Goal: Information Seeking & Learning: Find specific fact

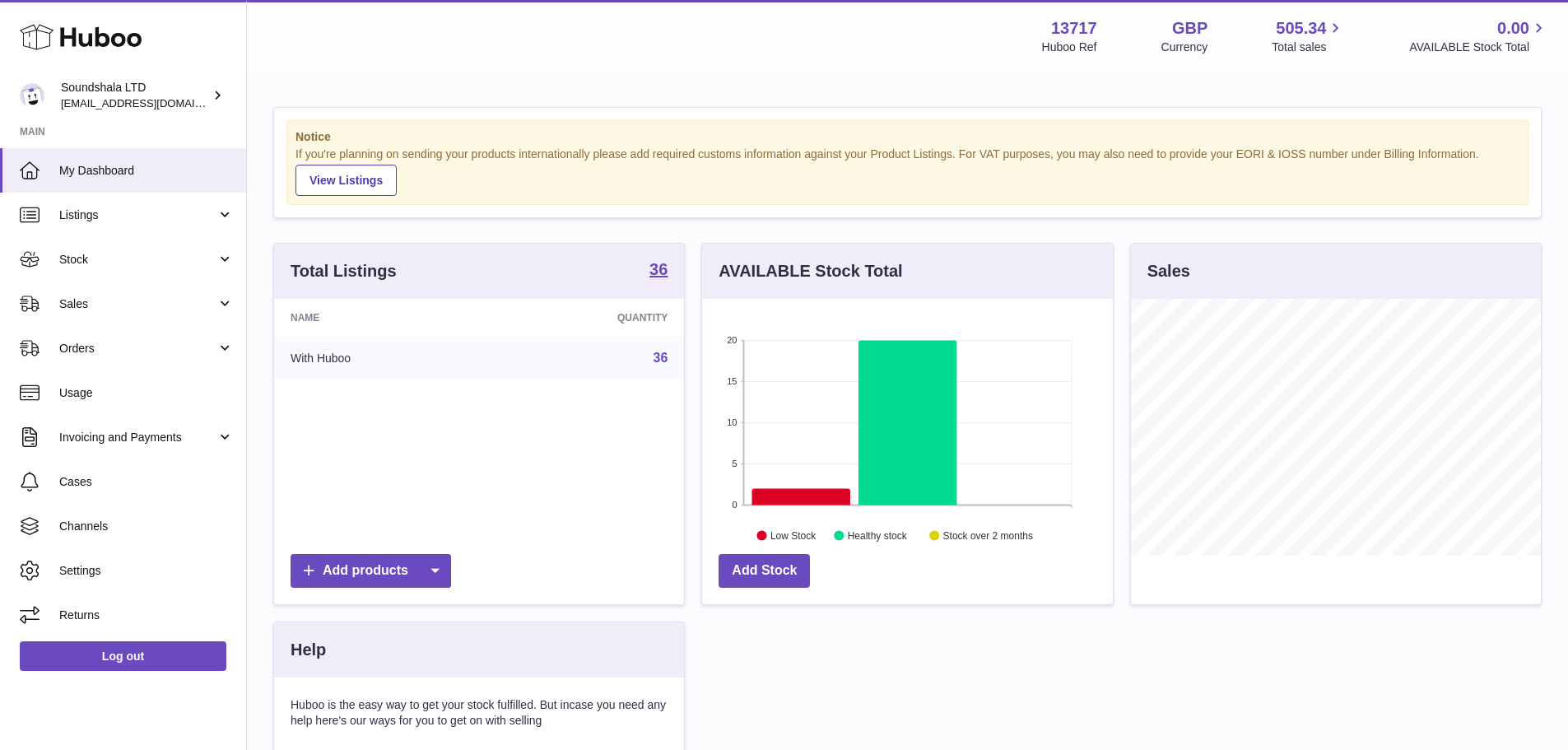
scroll to position [257, 411]
click at [127, 298] on span "Sales" at bounding box center [138, 304] width 158 height 15
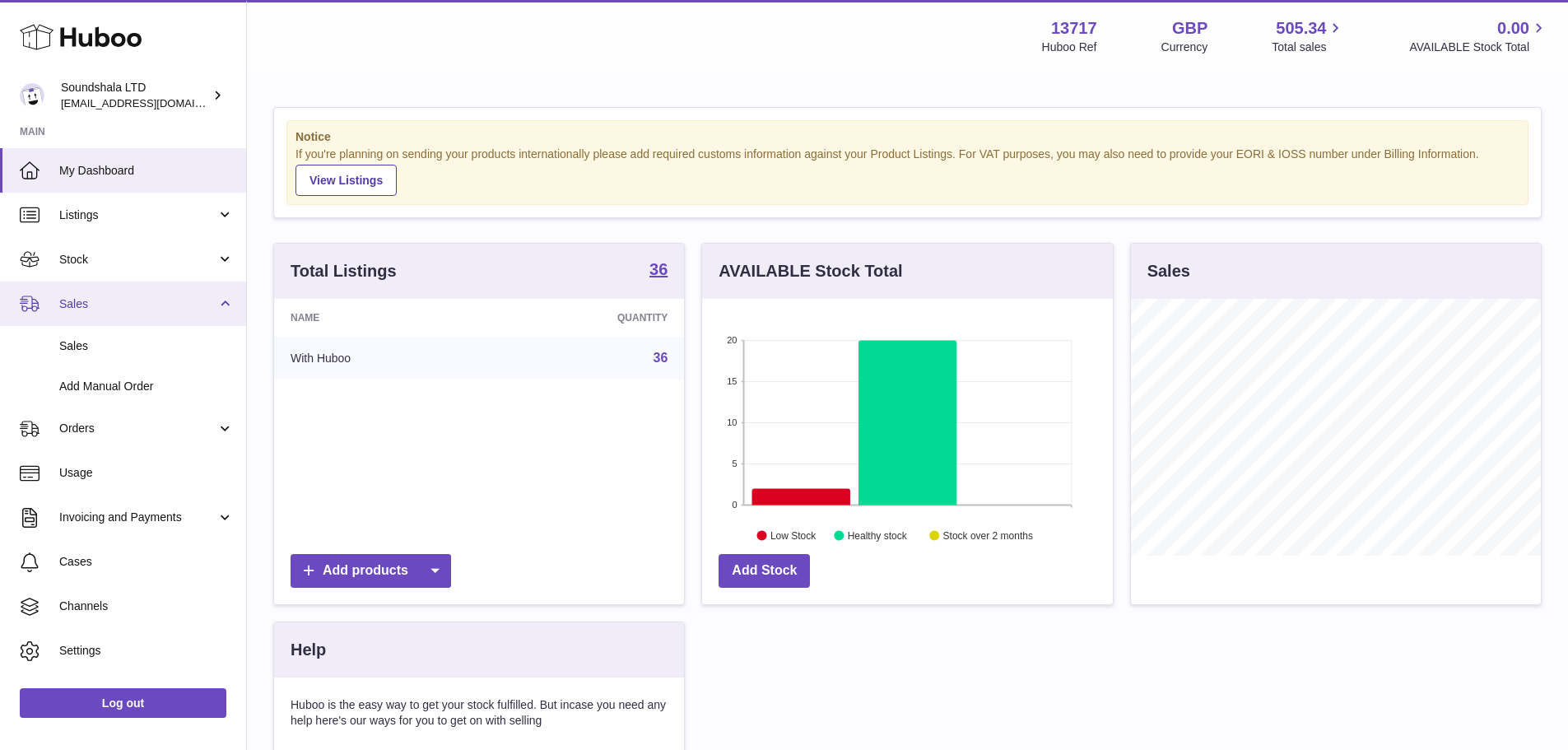
click at [118, 323] on link "Sales" at bounding box center [122, 304] width 246 height 45
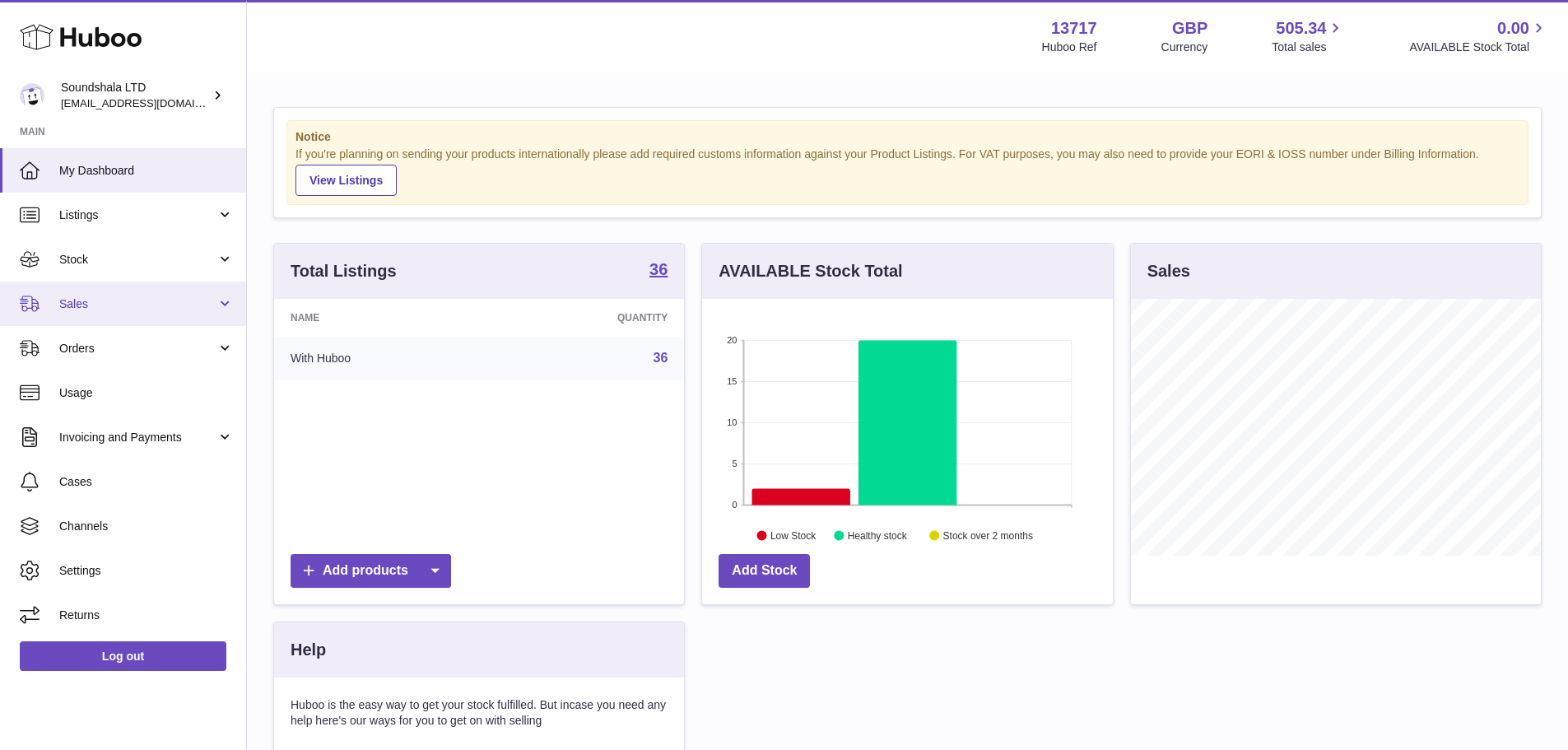
click at [133, 291] on link "Sales" at bounding box center [122, 304] width 246 height 45
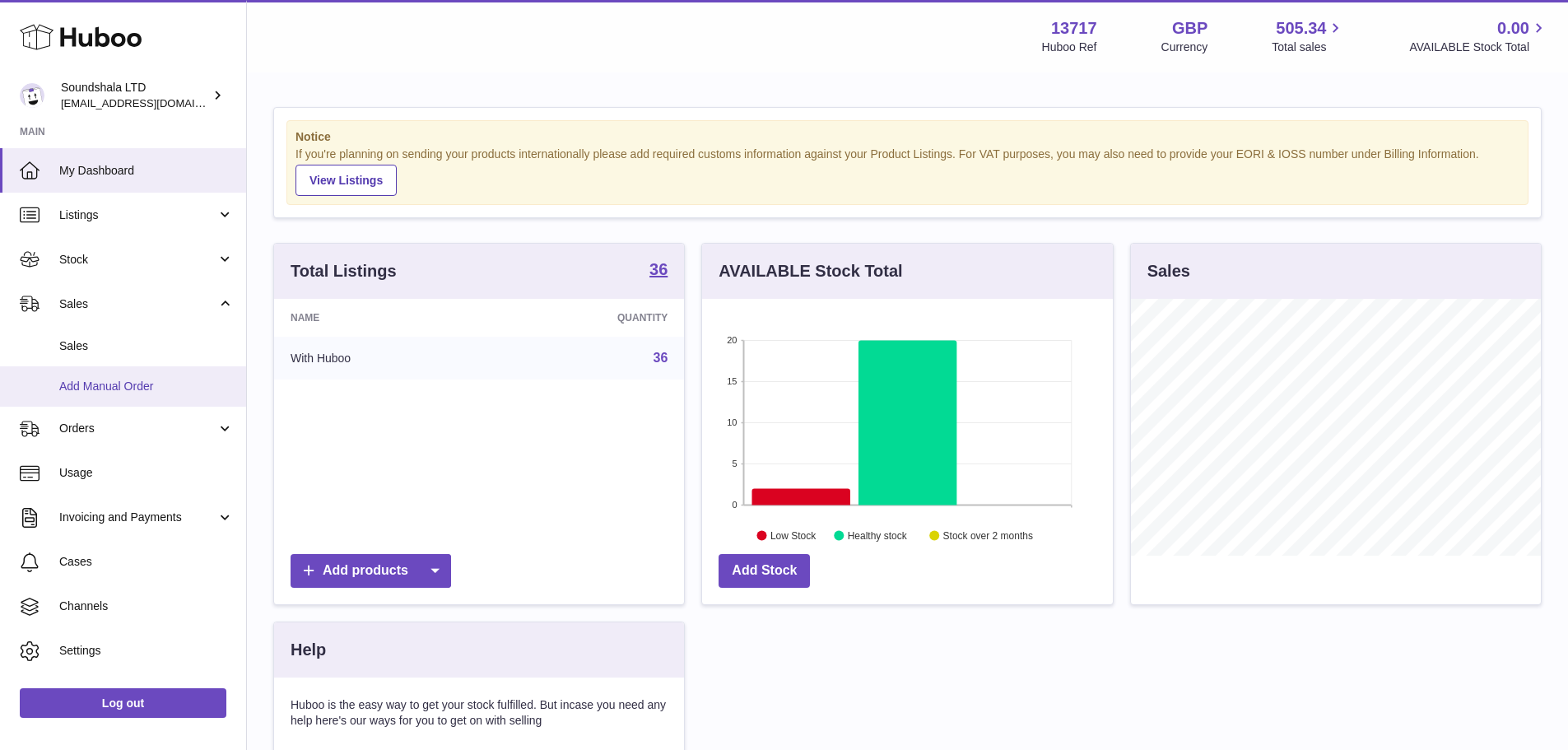
click at [115, 366] on link "Add Manual Order" at bounding box center [122, 386] width 246 height 40
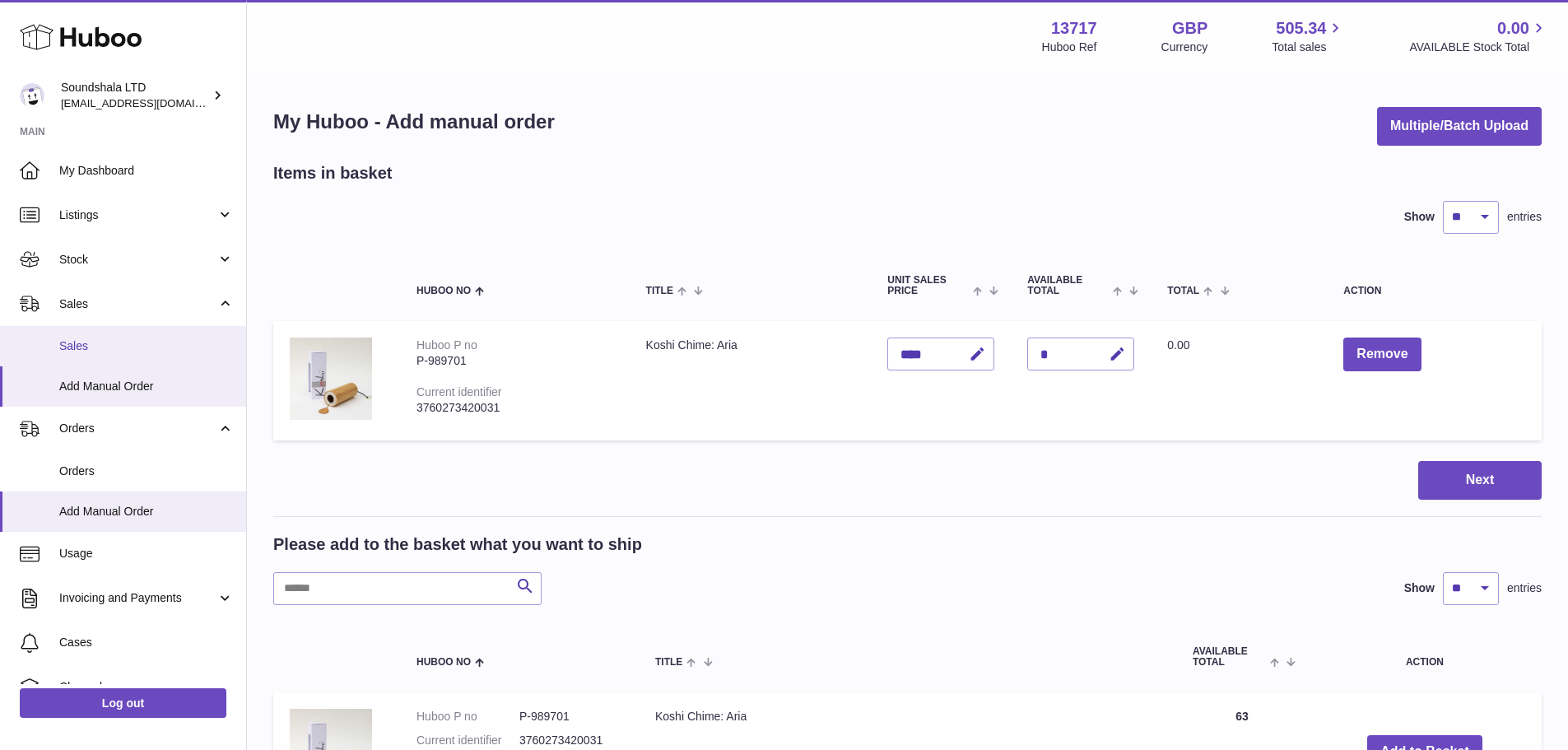
click at [130, 344] on span "Sales" at bounding box center [146, 346] width 175 height 15
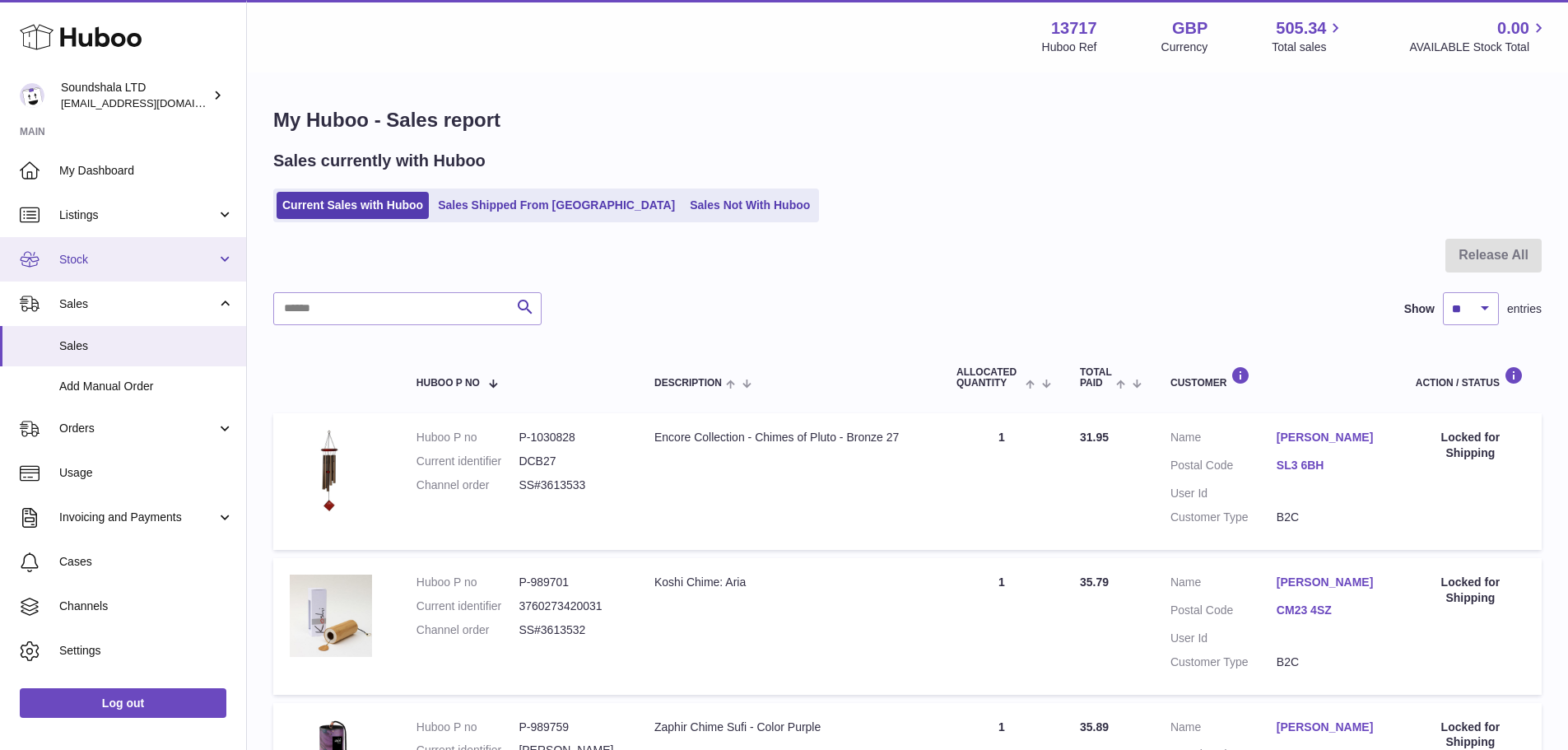
click at [129, 260] on span "Stock" at bounding box center [138, 259] width 158 height 15
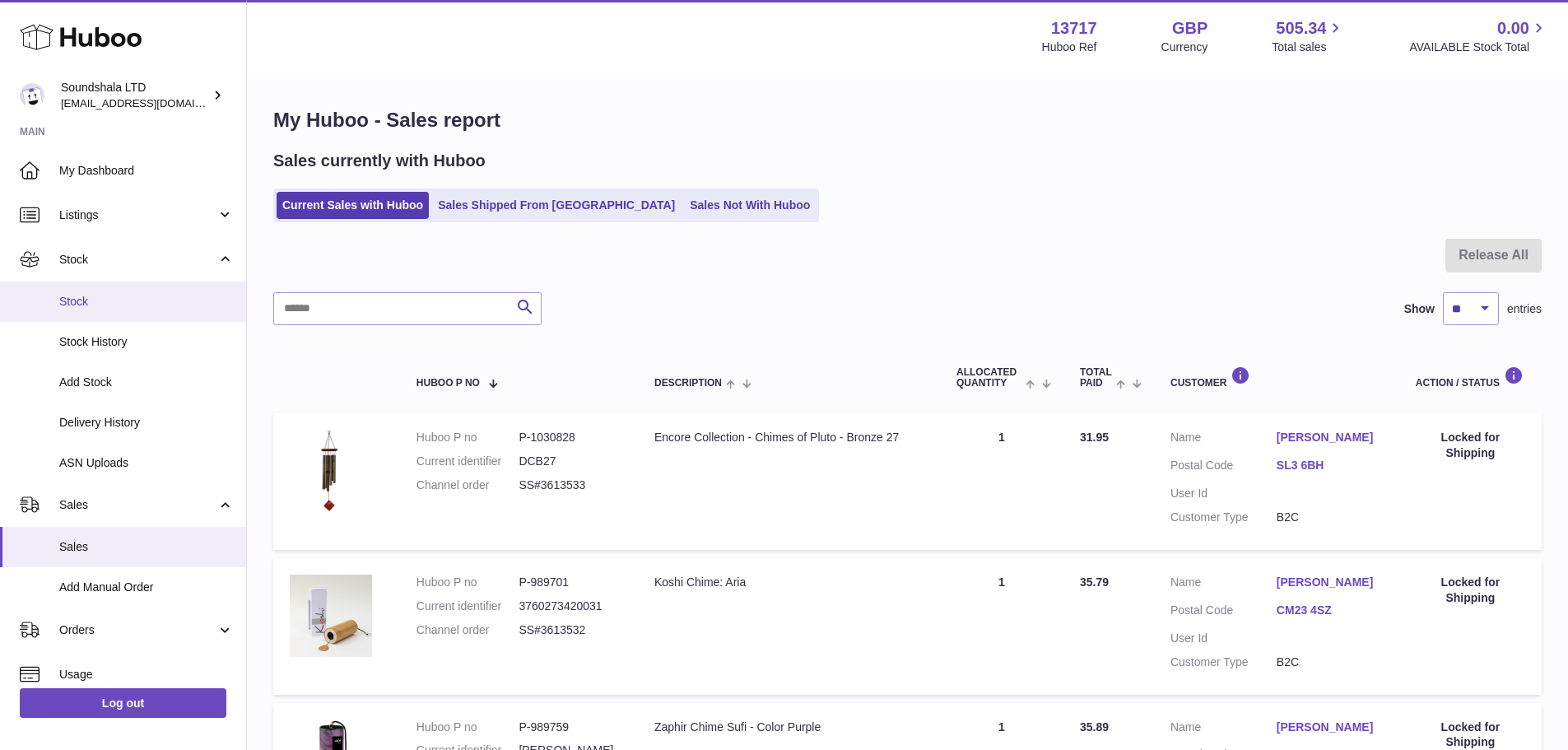
click at [133, 302] on span "Stock" at bounding box center [146, 302] width 175 height 15
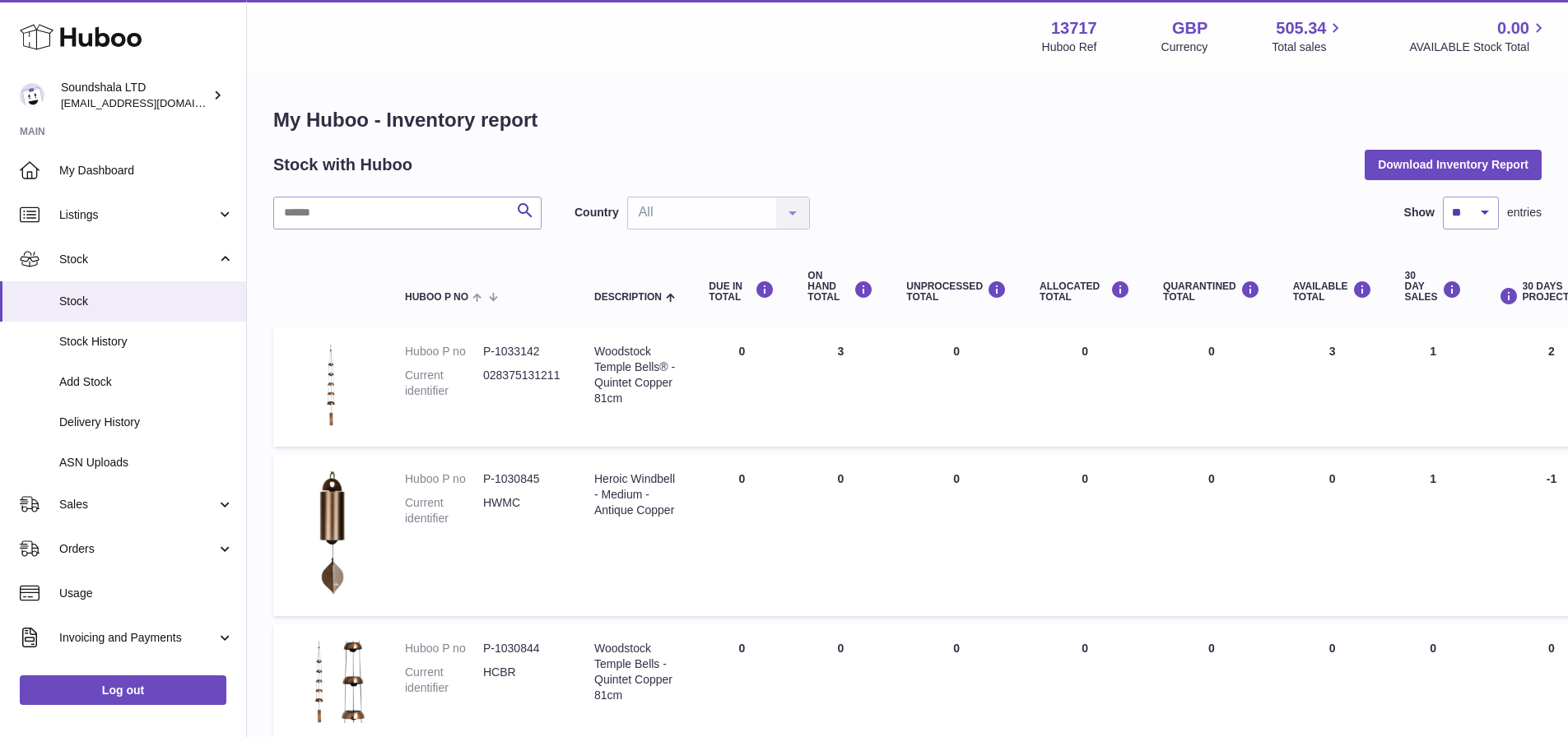
click at [1466, 201] on select "** ** ** ***" at bounding box center [1470, 212] width 56 height 33
select select "**"
click at [1443, 196] on select "** ** ** ***" at bounding box center [1470, 212] width 56 height 33
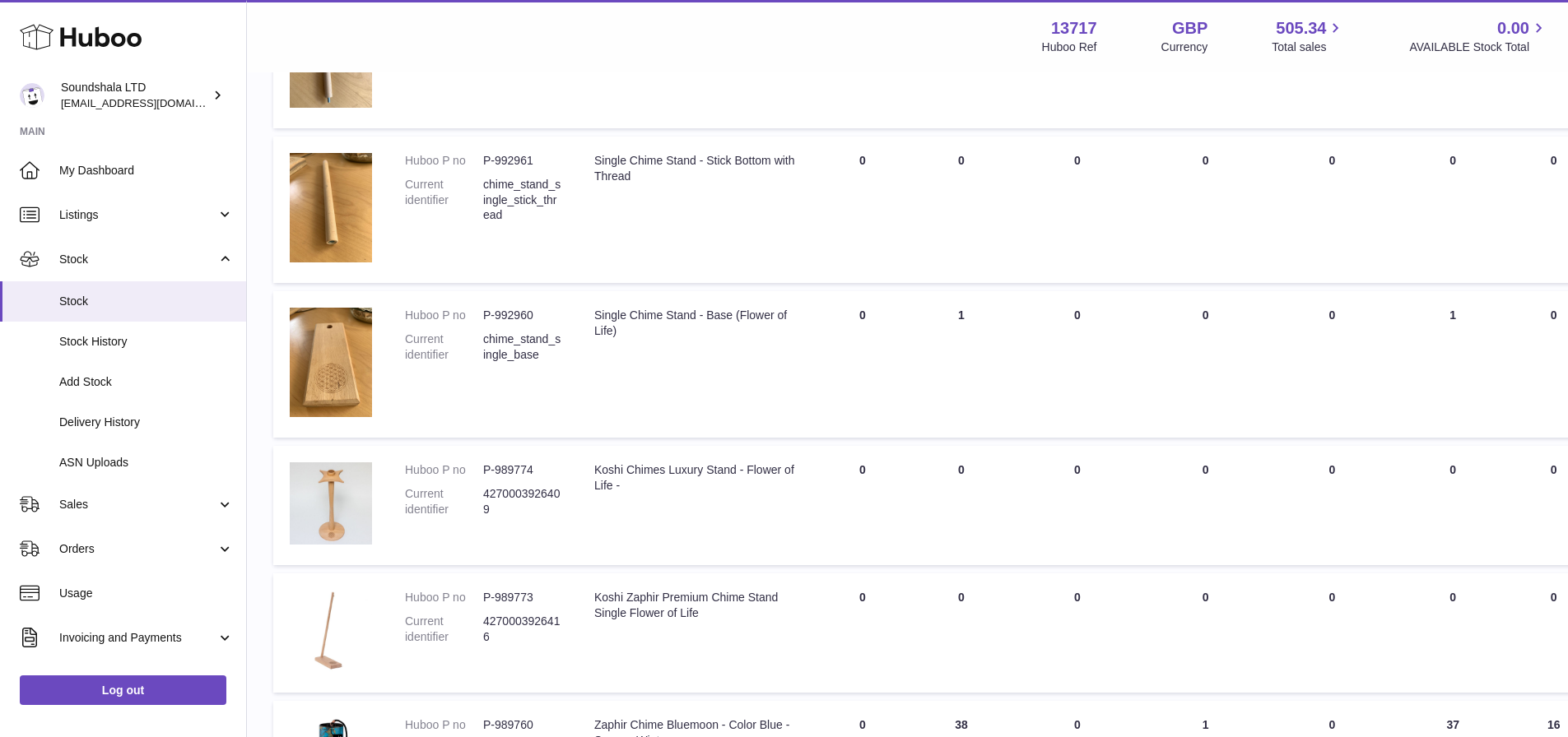
scroll to position [3784, 0]
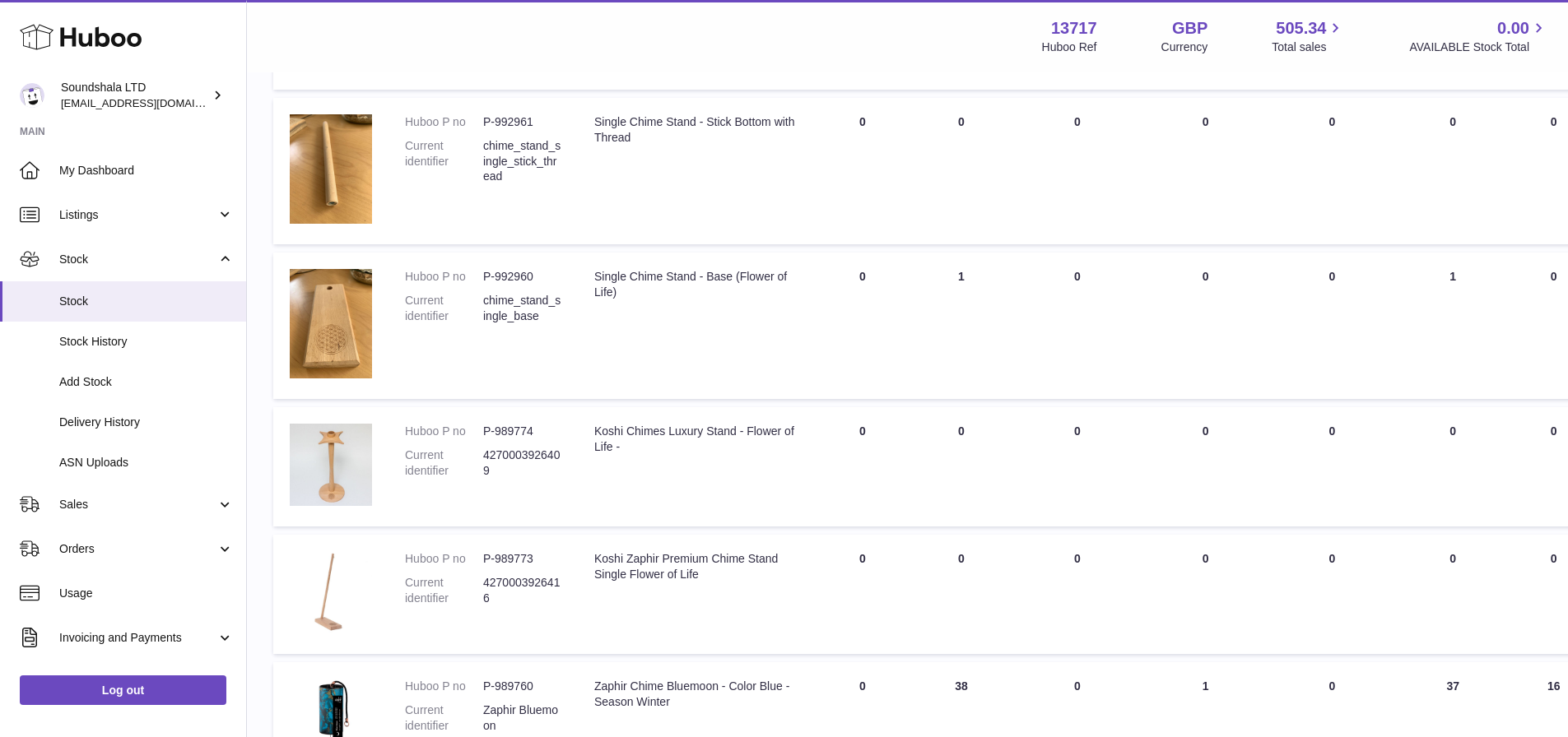
click at [527, 285] on dl "Huboo P no P-992960 Current identifier chime_stand_single_base" at bounding box center [483, 301] width 157 height 64
copy dd "992960"
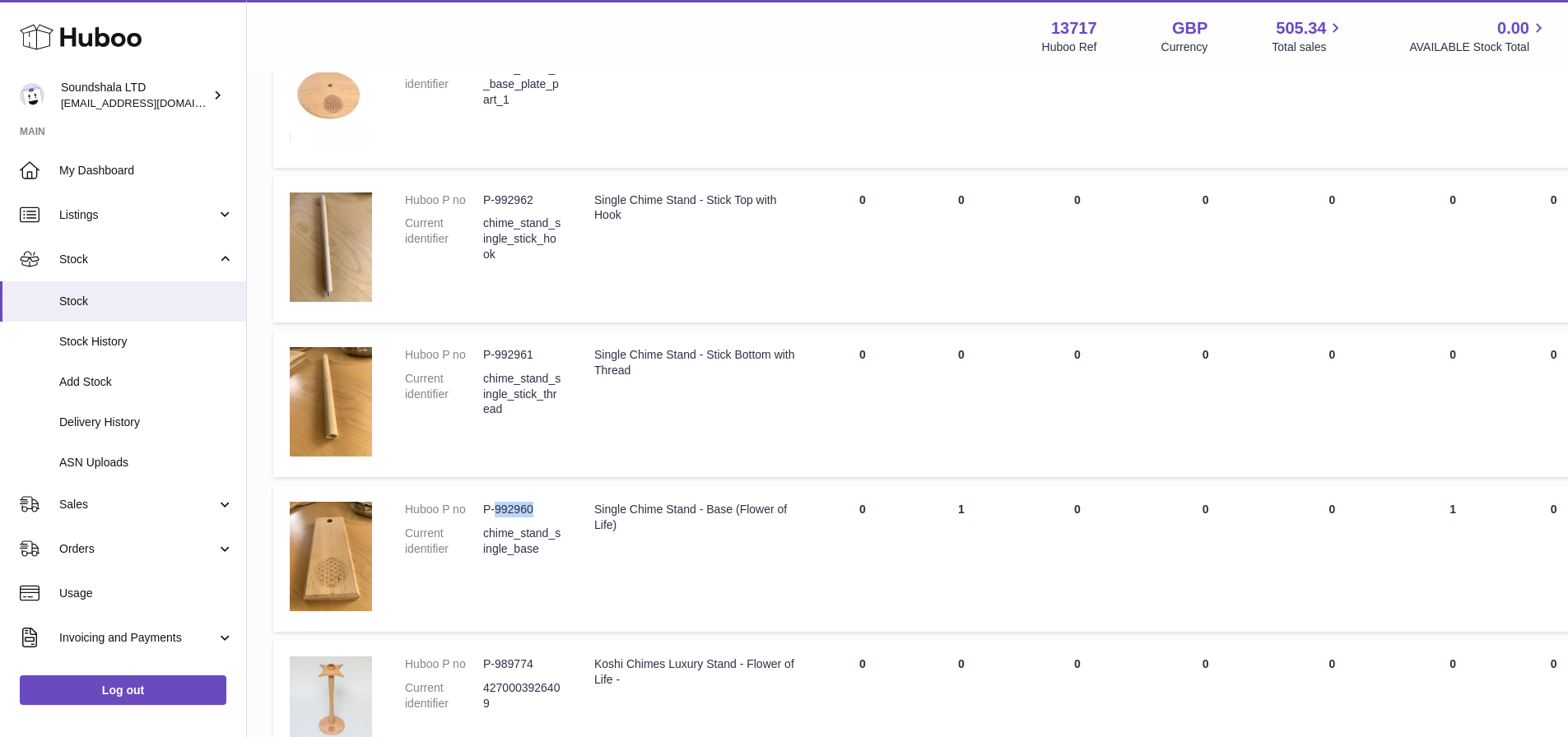
scroll to position [3537, 0]
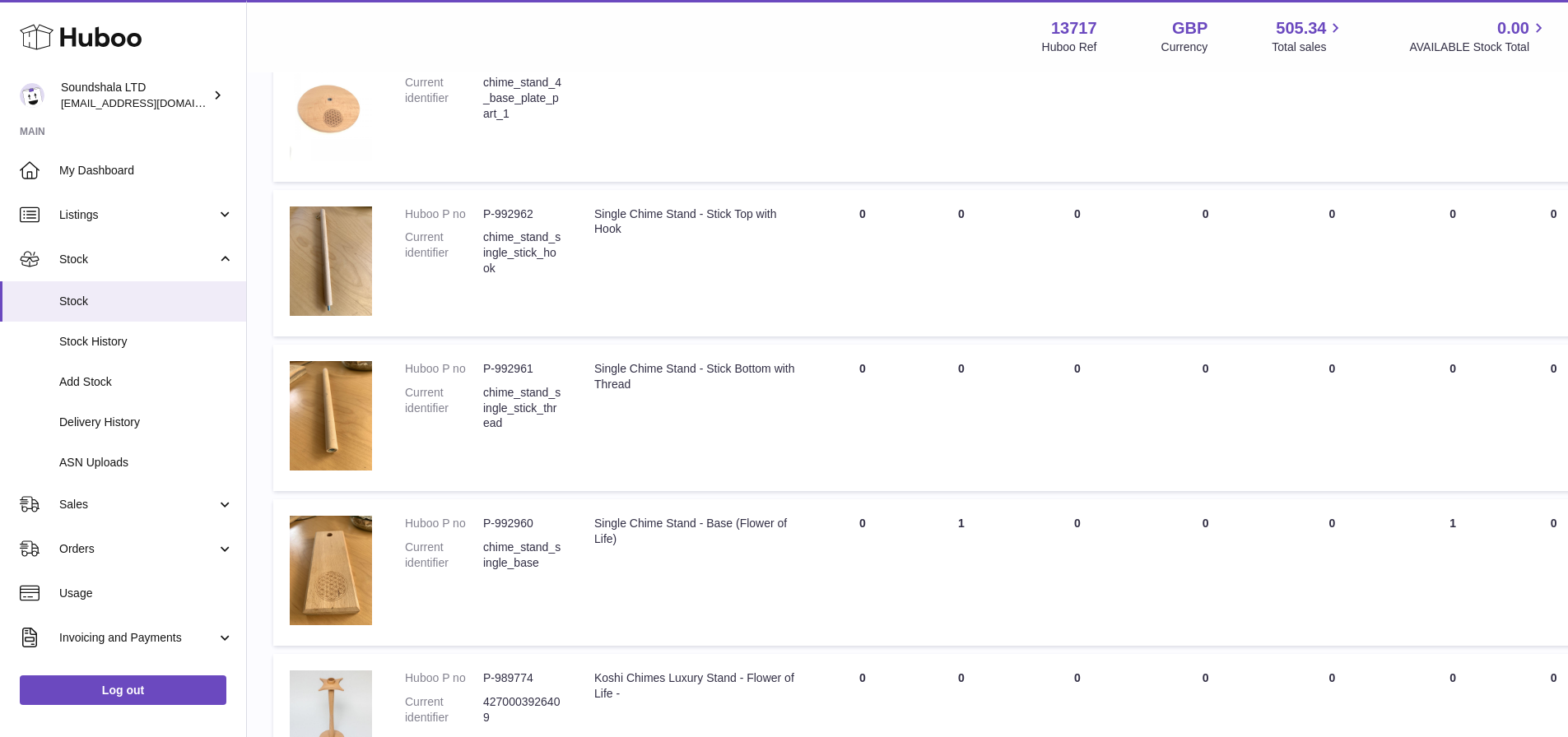
drag, startPoint x: 598, startPoint y: 413, endPoint x: 536, endPoint y: 524, distance: 127.1
click at [536, 524] on dd "P-992960" at bounding box center [522, 524] width 78 height 15
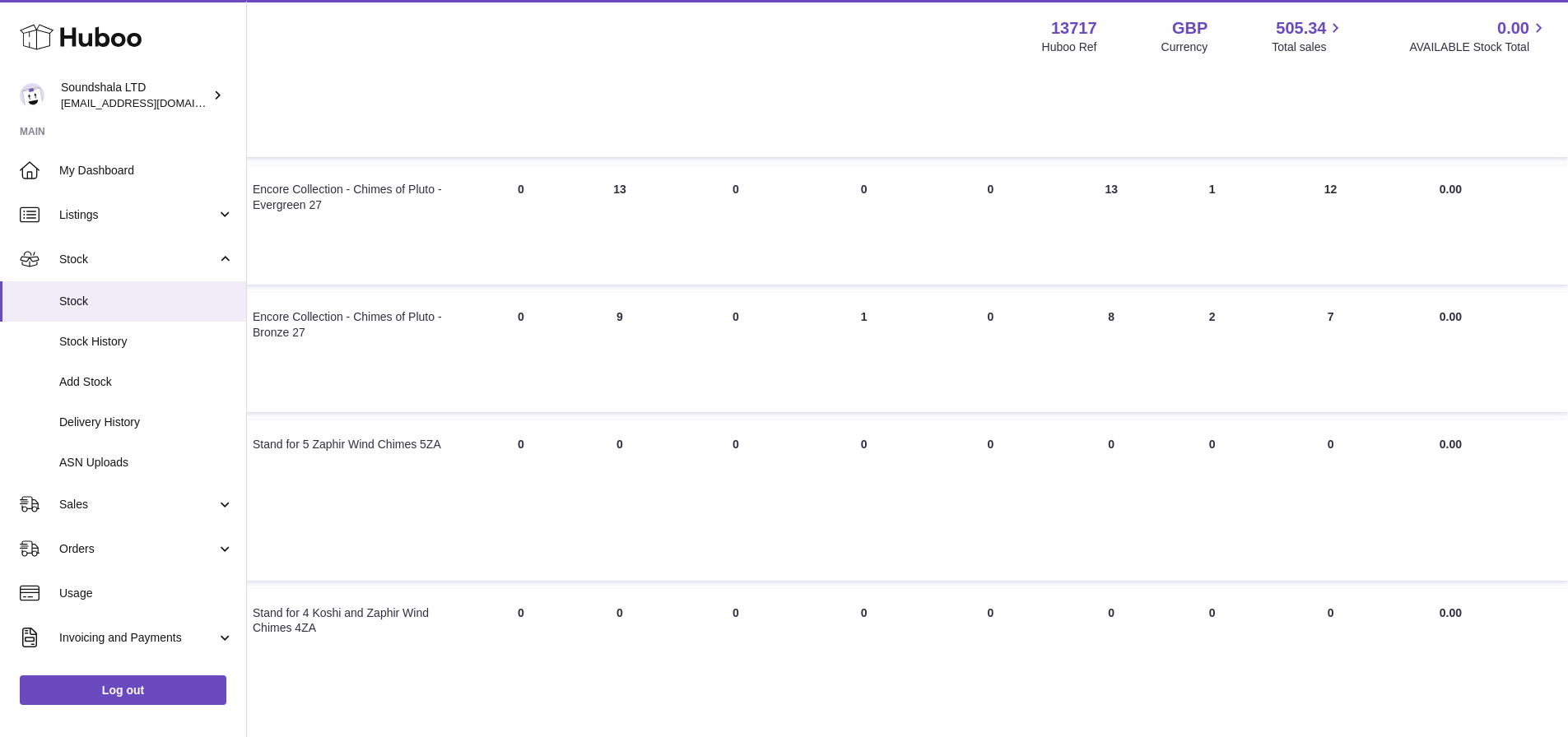
scroll to position [1860, 371]
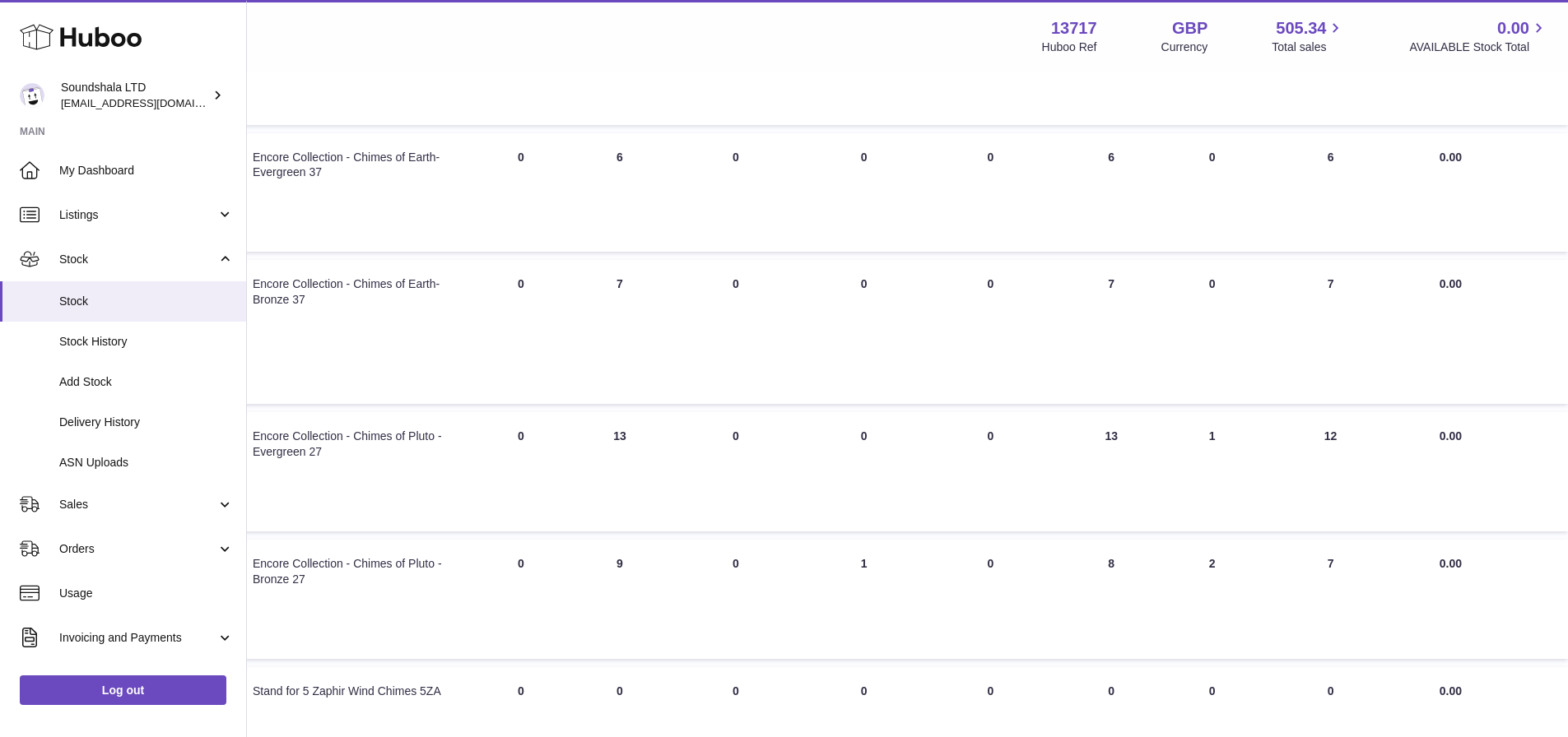
click at [1107, 503] on td "AVAILABLE Total 13" at bounding box center [1111, 472] width 112 height 120
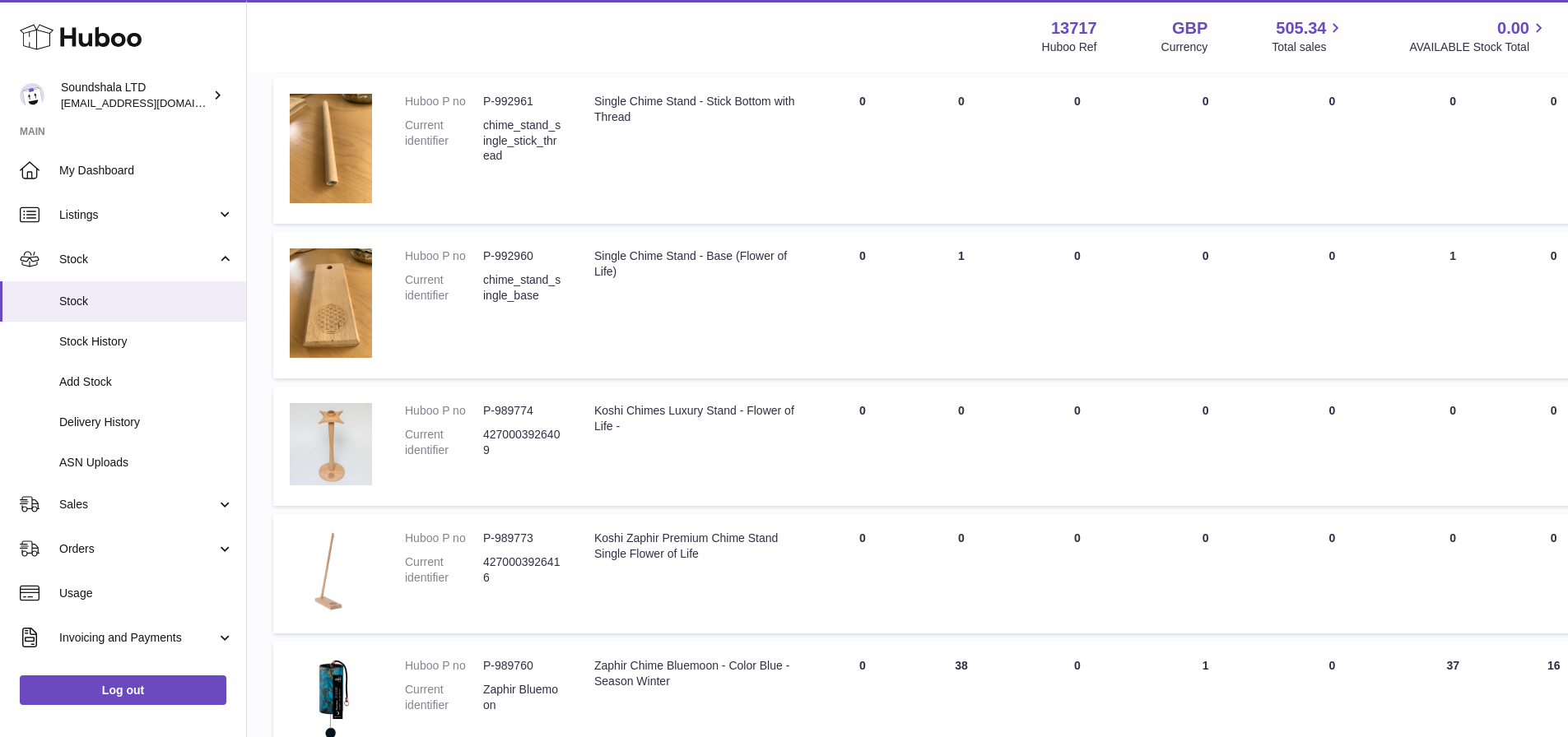
scroll to position [3834, 0]
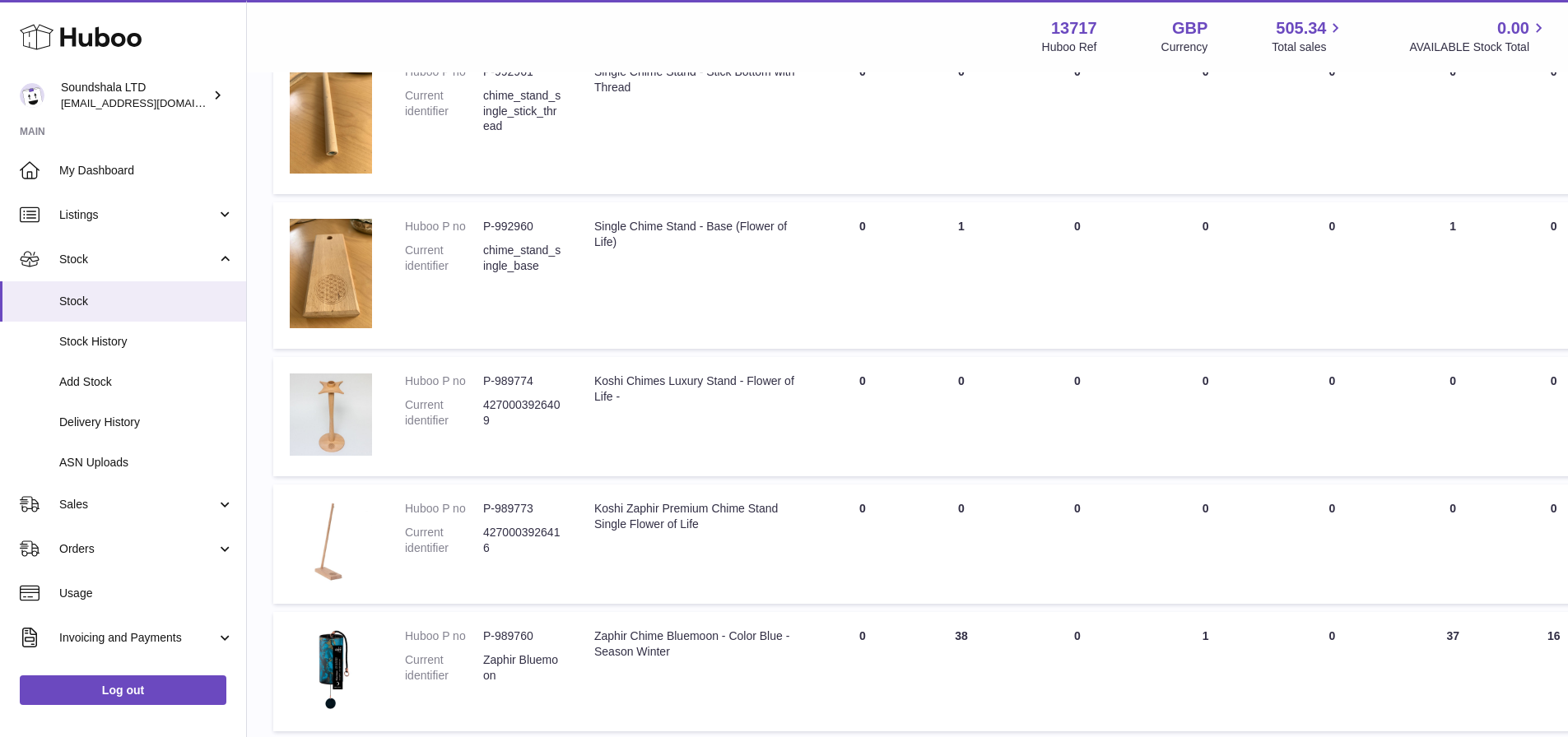
click at [512, 506] on dd "P-989773" at bounding box center [522, 508] width 78 height 15
drag, startPoint x: 512, startPoint y: 506, endPoint x: 499, endPoint y: 509, distance: 13.3
click at [499, 509] on dd "P-989773" at bounding box center [522, 508] width 78 height 15
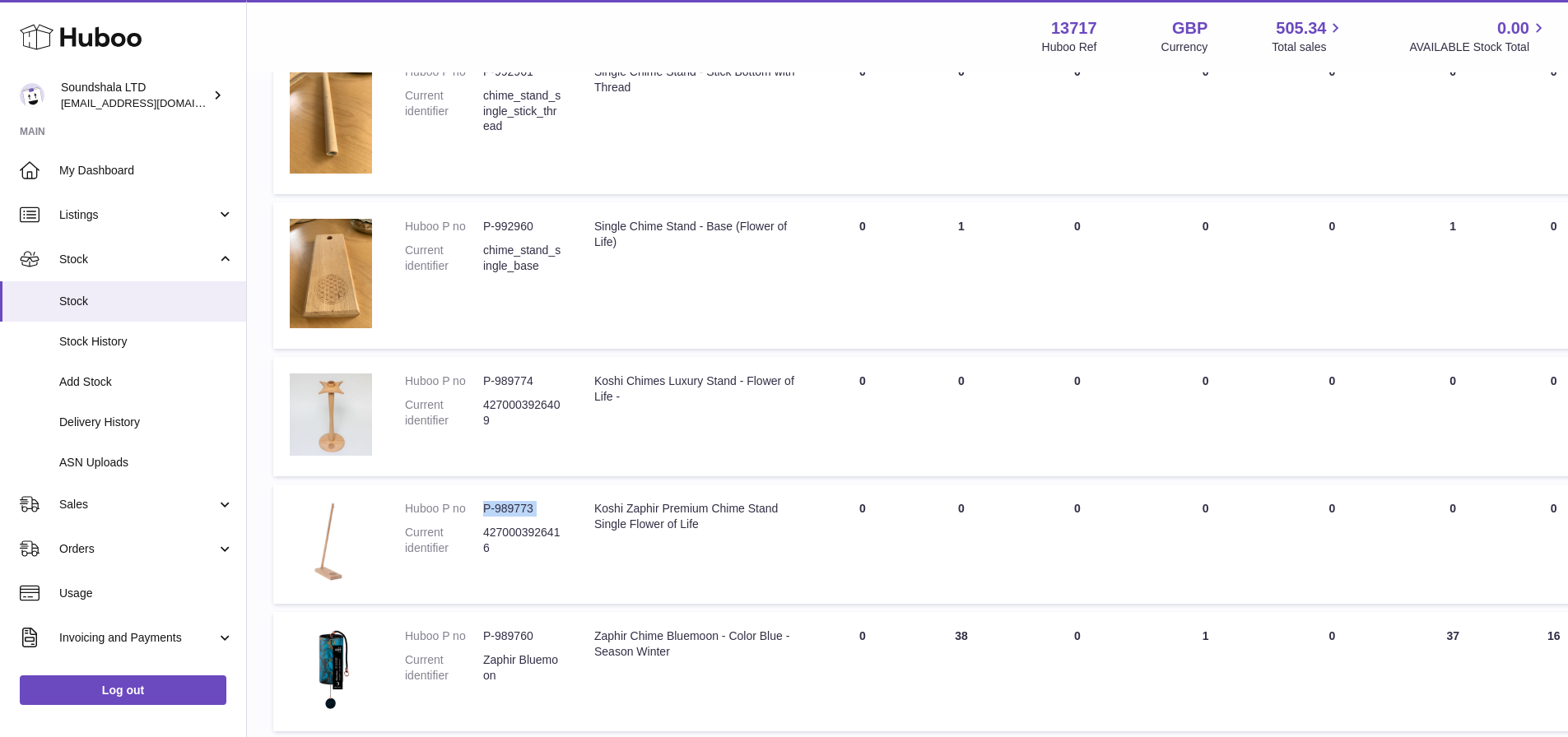
click at [499, 509] on dd "P-989773" at bounding box center [522, 508] width 78 height 15
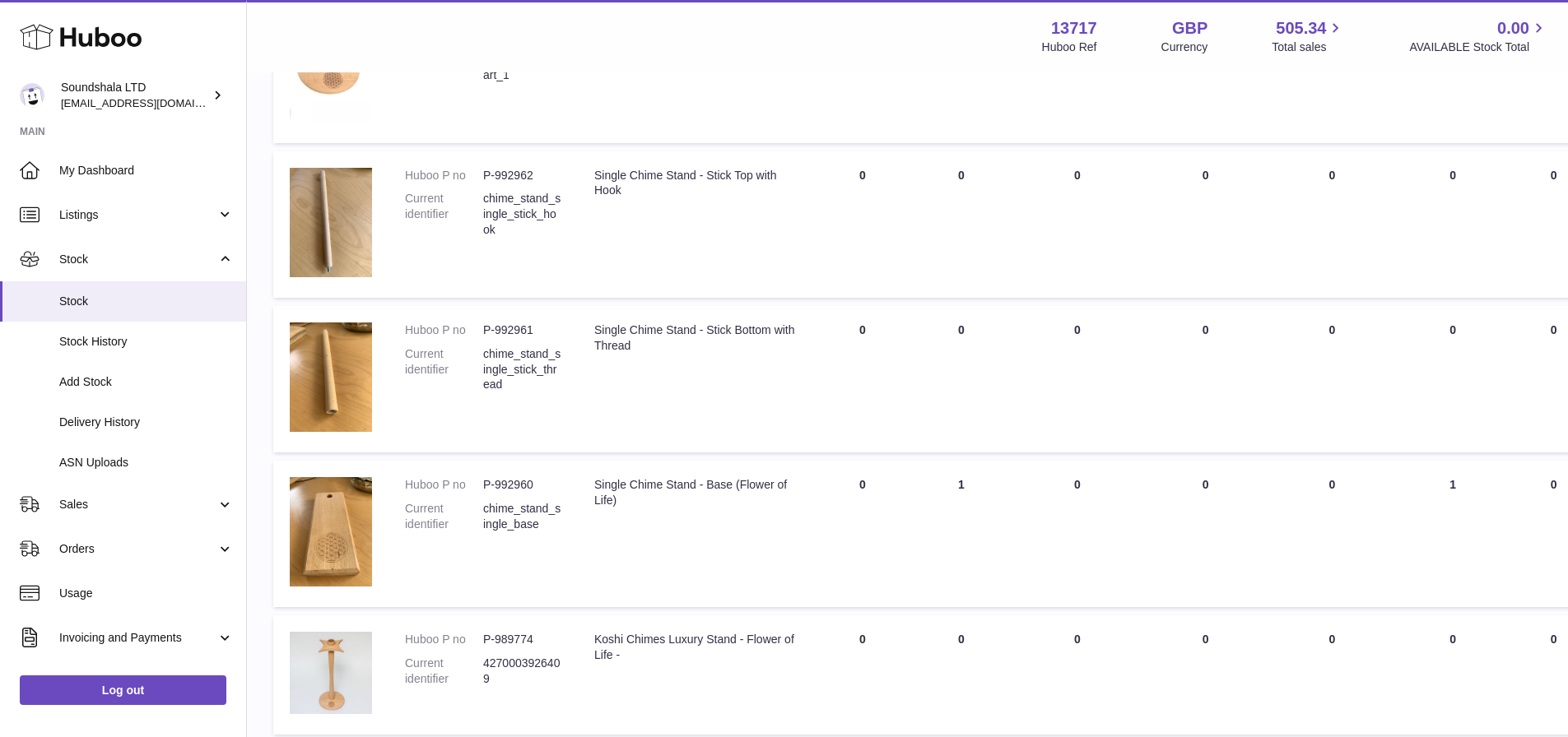
scroll to position [3505, 0]
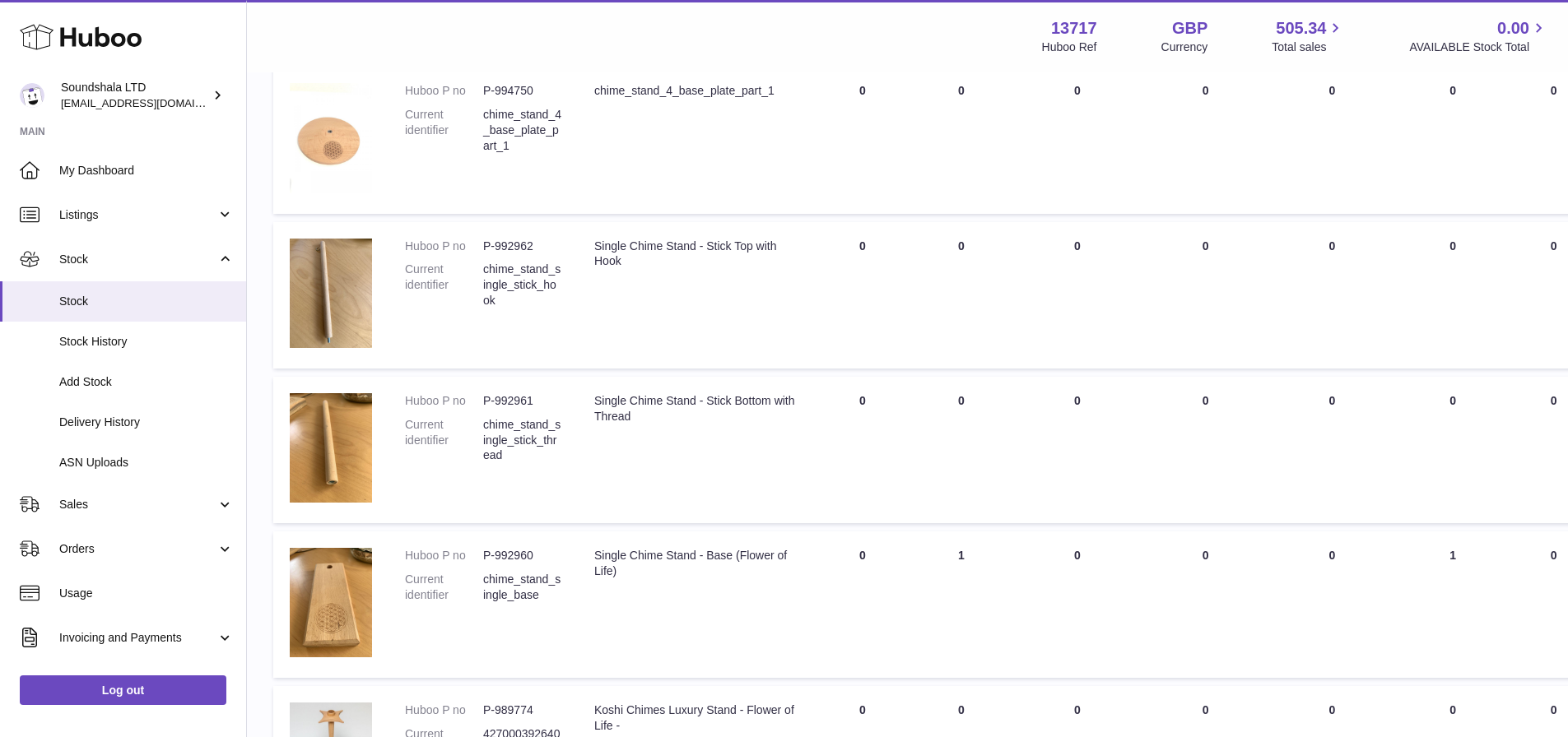
click at [503, 227] on td "Huboo P no P-992962 Current identifier chime_stand_single_stick_hook" at bounding box center [482, 295] width 189 height 146
click at [512, 242] on dd "P-992962" at bounding box center [522, 247] width 78 height 15
copy dd "992962"
click at [505, 402] on dd "P-992961" at bounding box center [522, 401] width 78 height 15
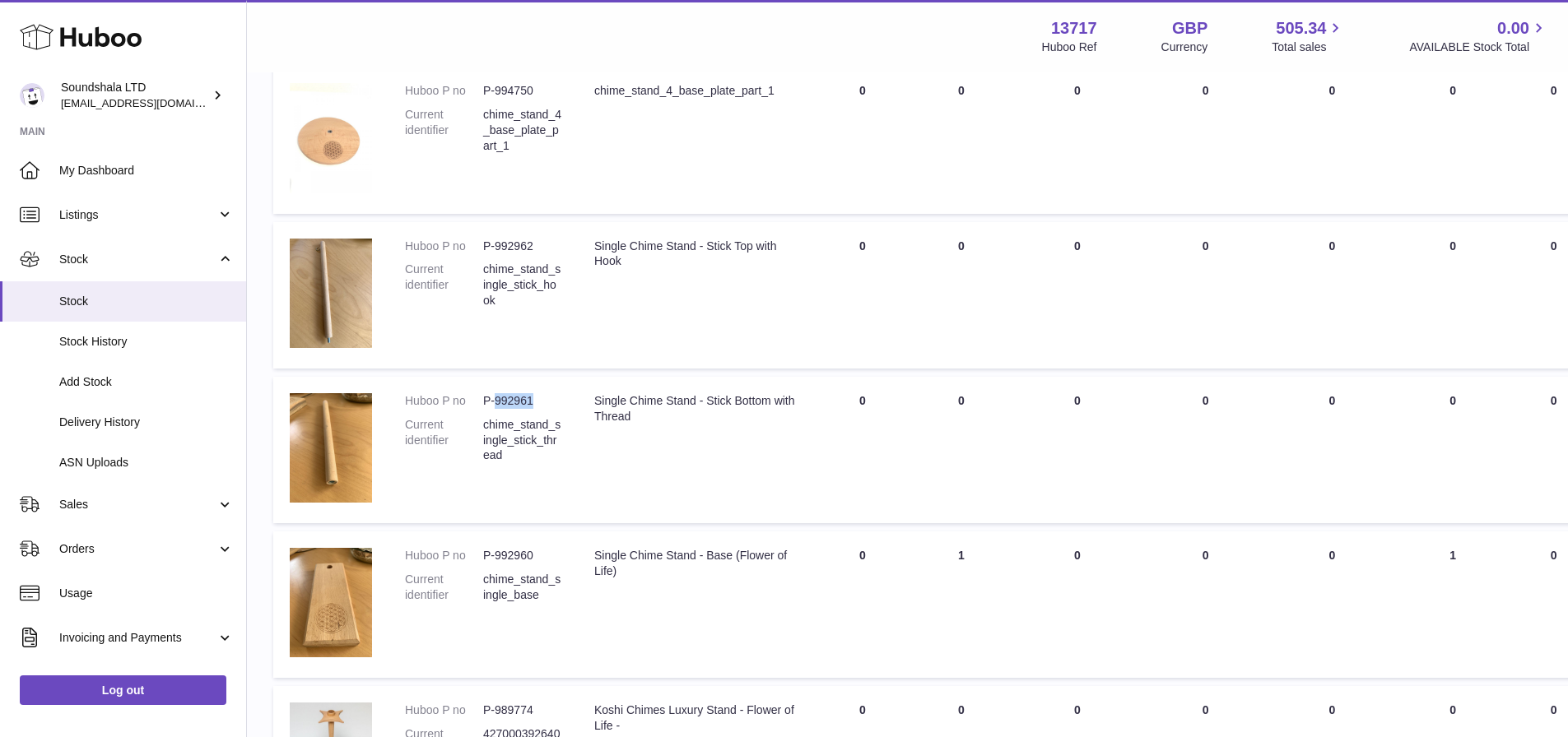
click at [505, 402] on dd "P-992961" at bounding box center [522, 401] width 78 height 15
copy dl "P-992961"
click at [912, 542] on td "DUE IN Total 0" at bounding box center [863, 604] width 99 height 146
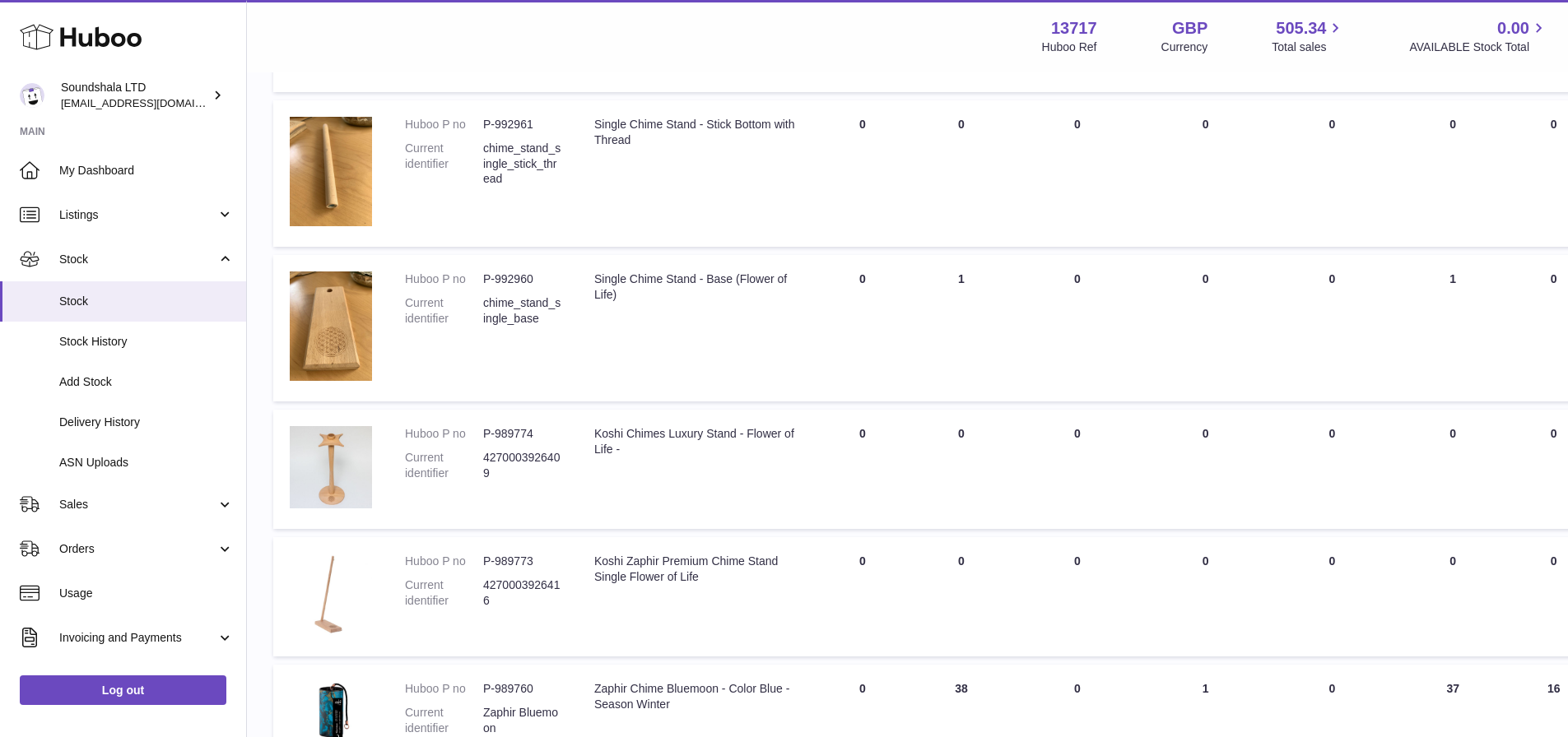
scroll to position [3752, 0]
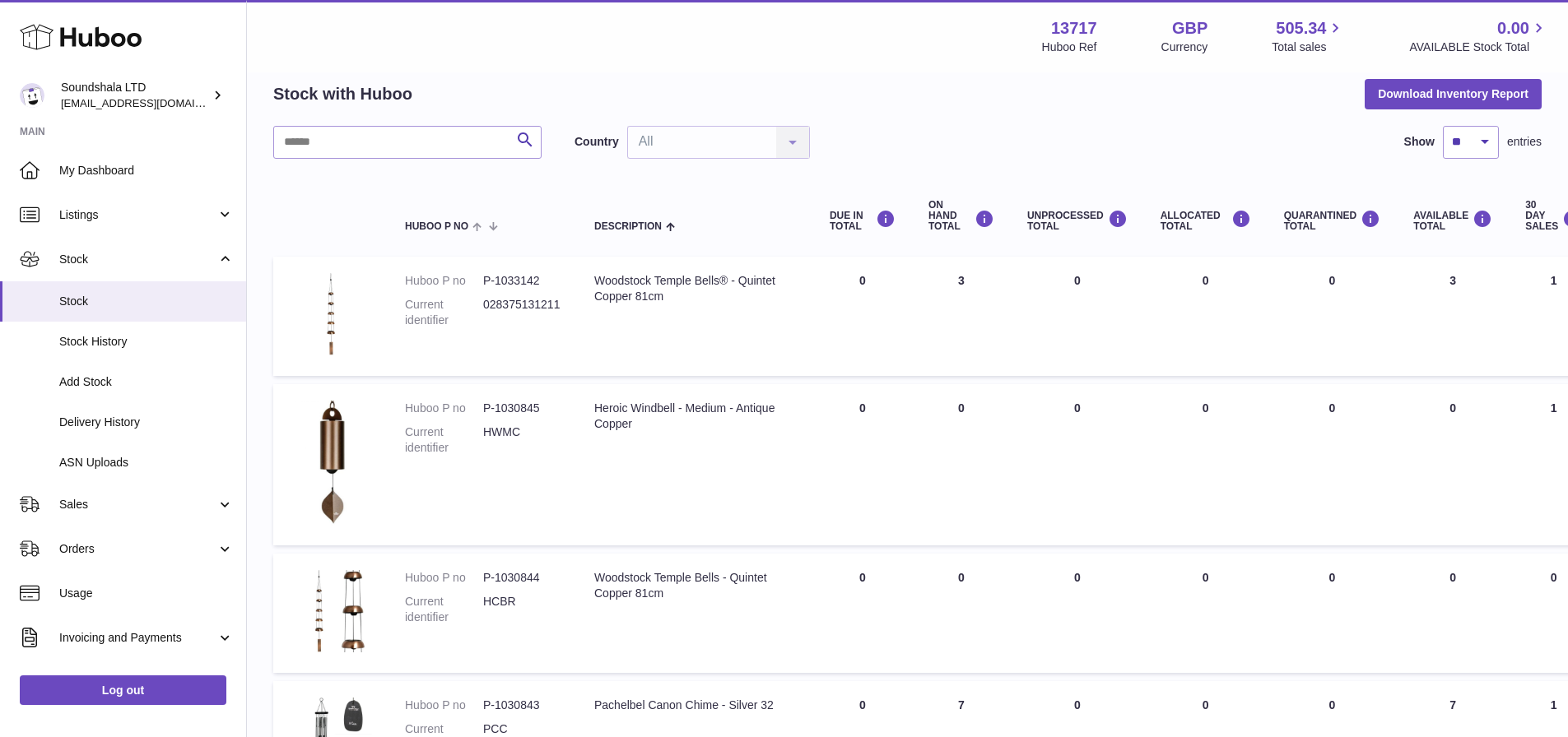
scroll to position [50, 0]
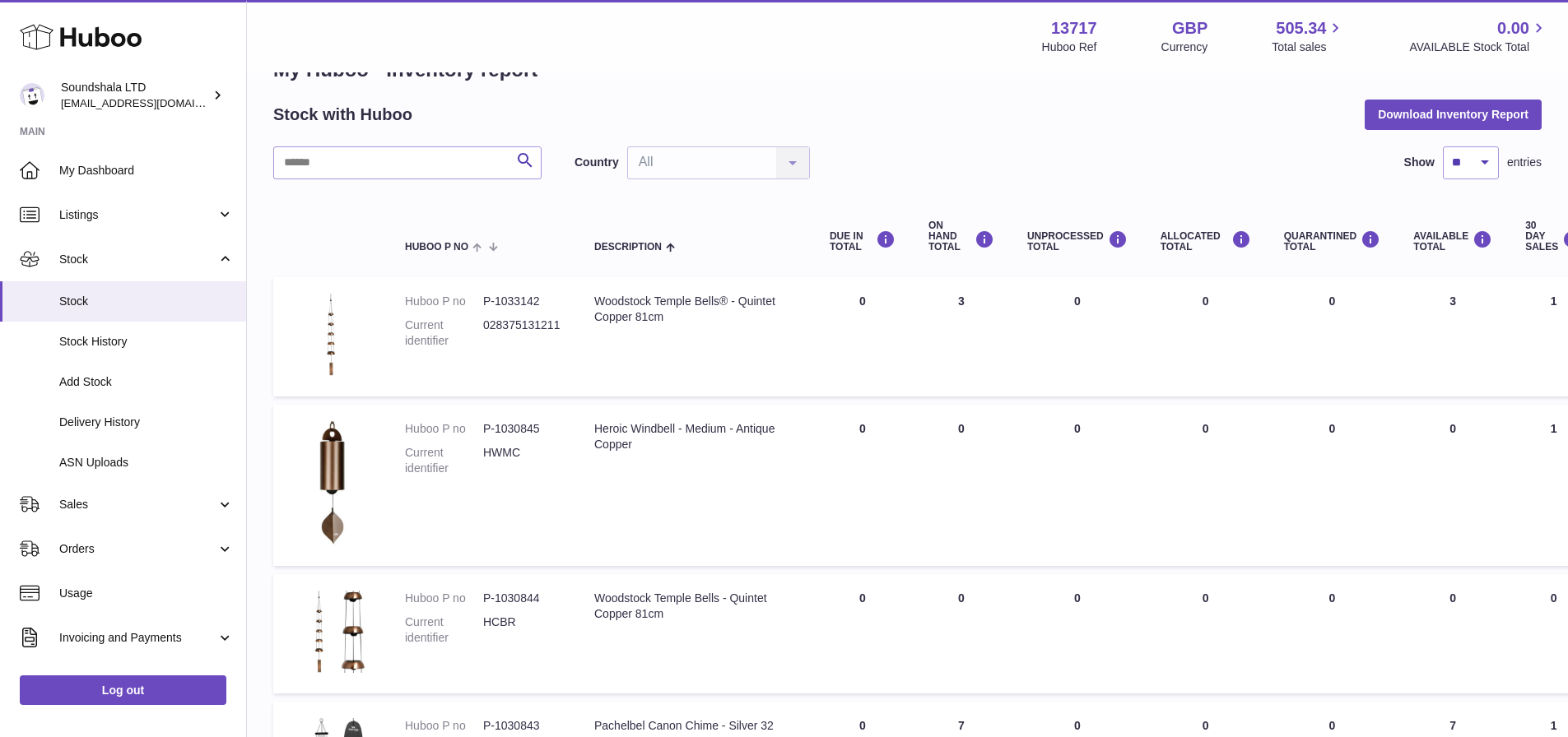
drag, startPoint x: 1035, startPoint y: 433, endPoint x: 684, endPoint y: 512, distance: 359.8
click at [684, 512] on td "Description Heroic Windbell - Medium - Antique Copper" at bounding box center [696, 486] width 235 height 161
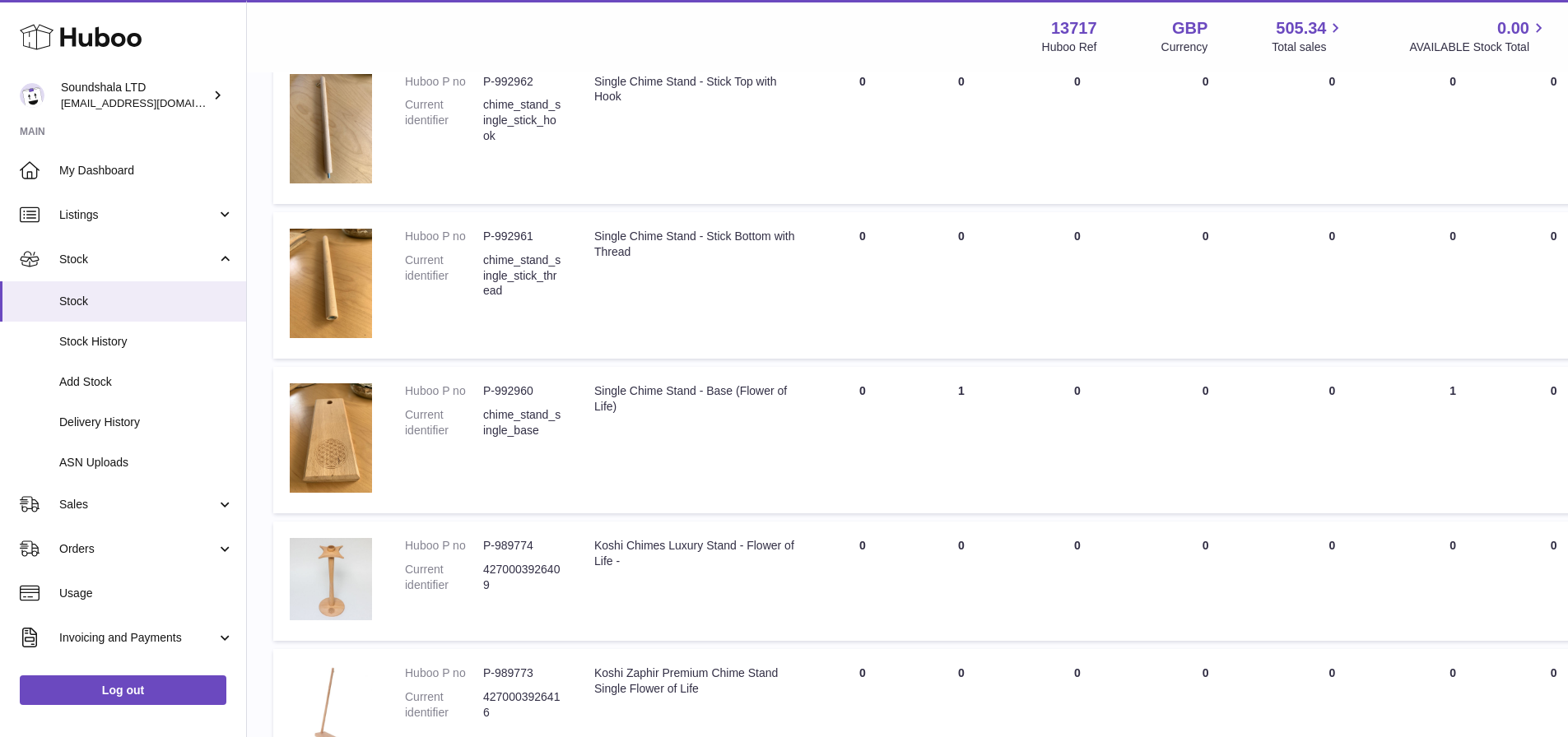
scroll to position [3752, 0]
